Goal: Find specific page/section

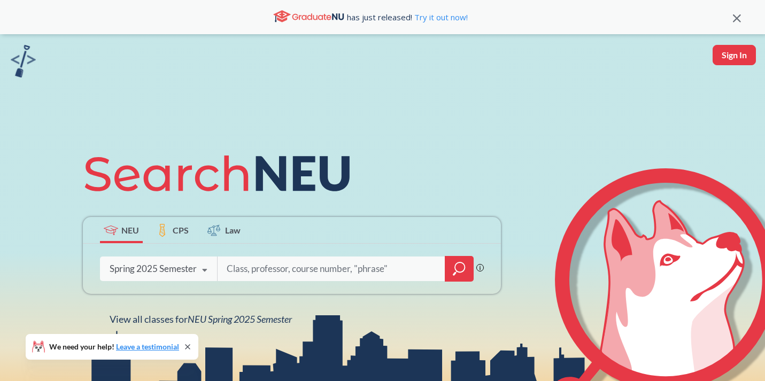
click at [166, 274] on div "Spring 2025 Semester" at bounding box center [153, 269] width 87 height 12
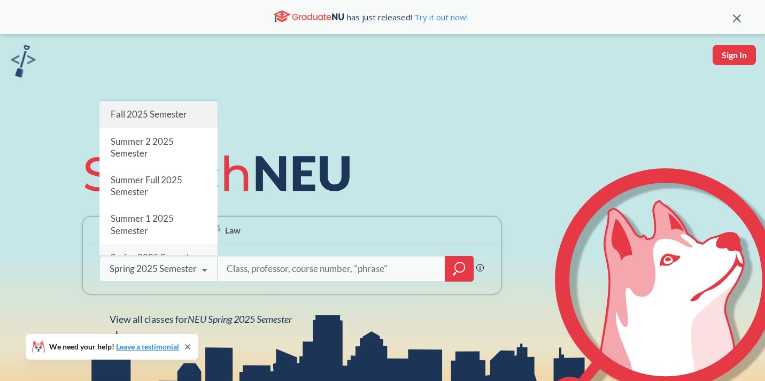
click at [157, 115] on span "Fall 2025 Semester" at bounding box center [149, 113] width 76 height 11
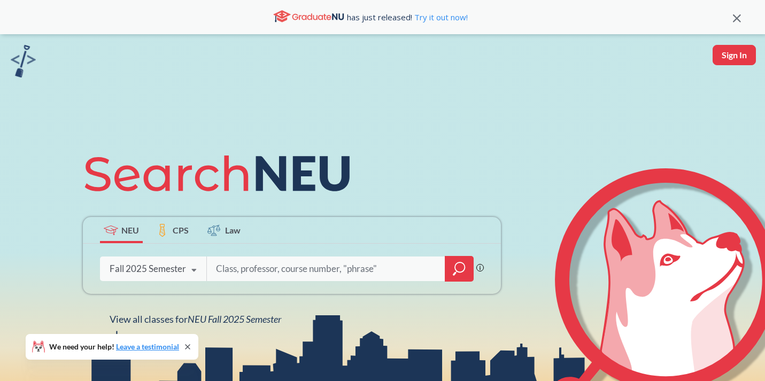
click at [251, 272] on input "search" at bounding box center [326, 269] width 222 height 22
paste input "18560"
type input "18560"
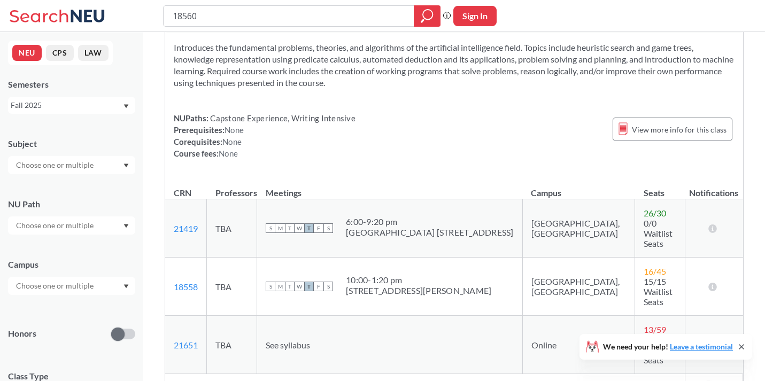
scroll to position [46, 0]
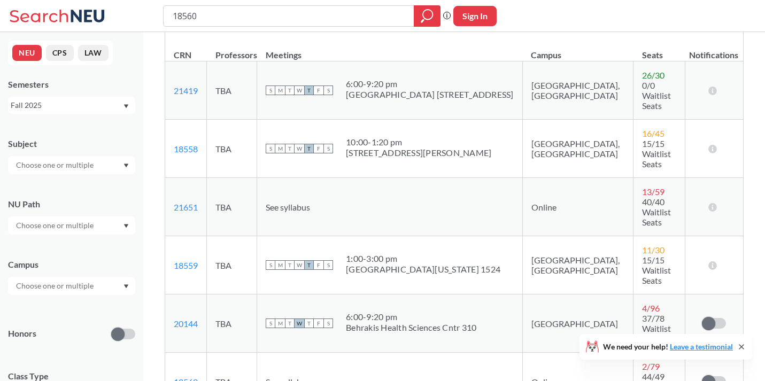
scroll to position [198, 0]
